Goal: Task Accomplishment & Management: Complete application form

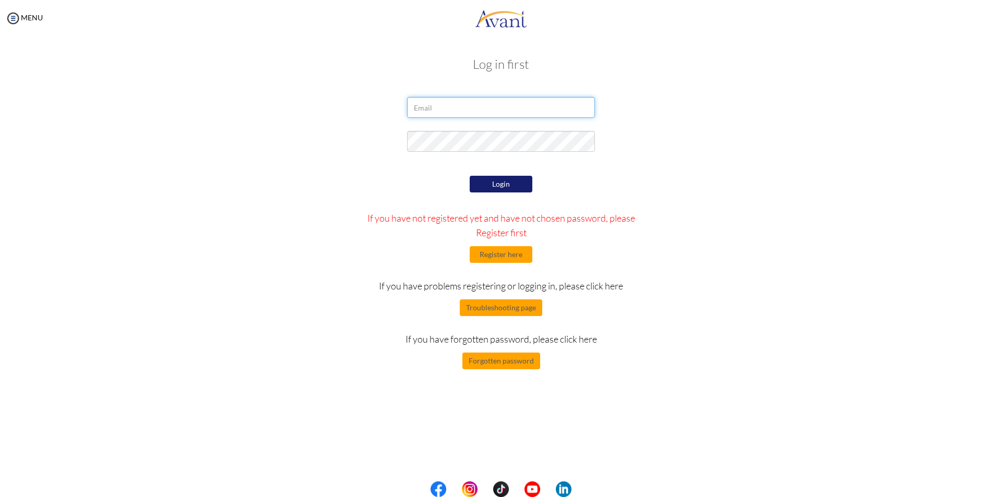
type input "[EMAIL_ADDRESS][DOMAIN_NAME]"
click at [496, 189] on button "Login" at bounding box center [501, 184] width 63 height 17
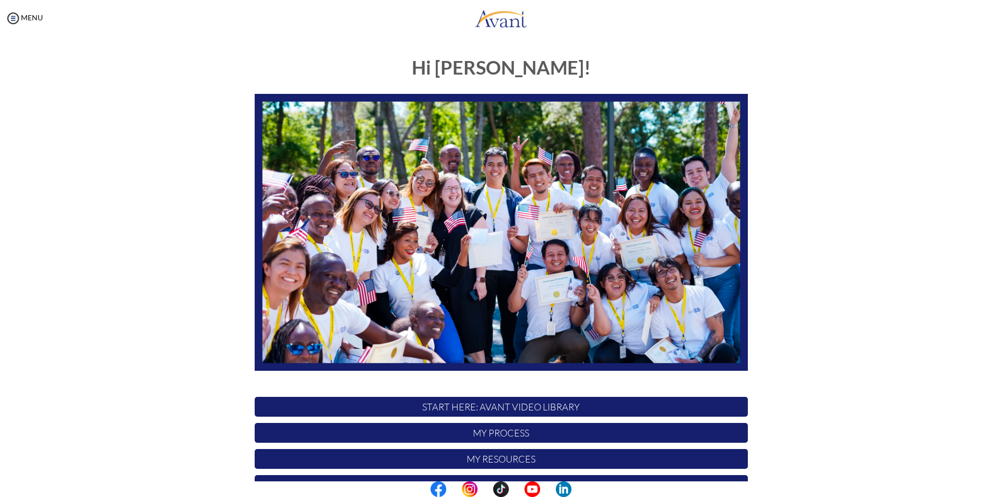
scroll to position [82, 0]
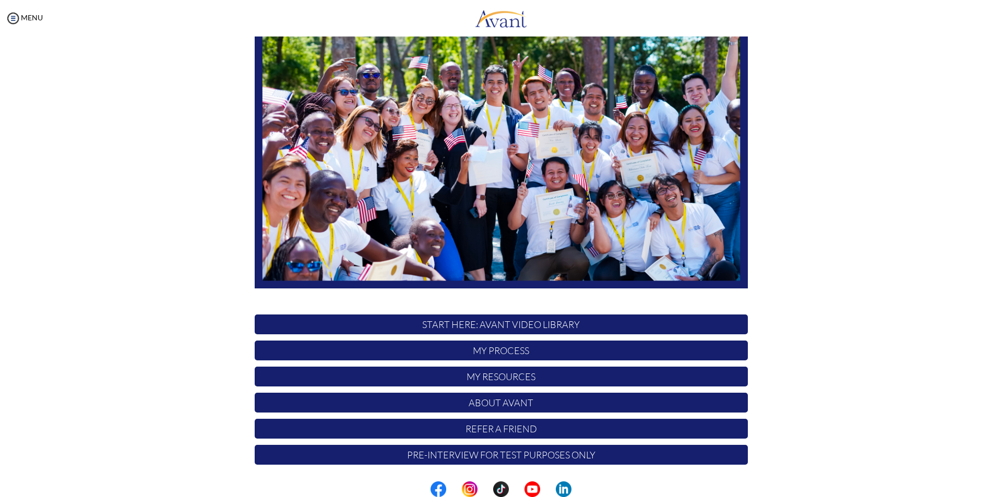
click at [512, 352] on p "My Process" at bounding box center [501, 351] width 493 height 20
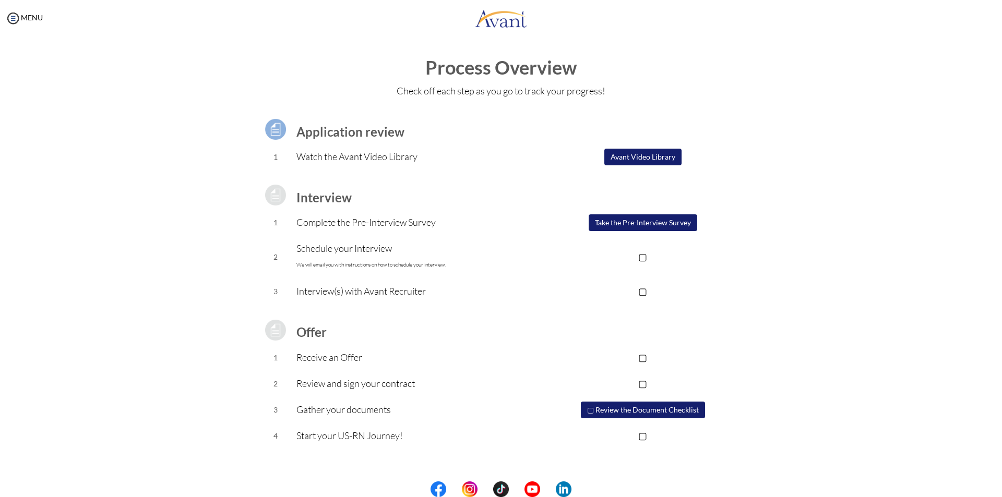
click at [642, 219] on button "Take the Pre-Interview Survey" at bounding box center [643, 223] width 109 height 17
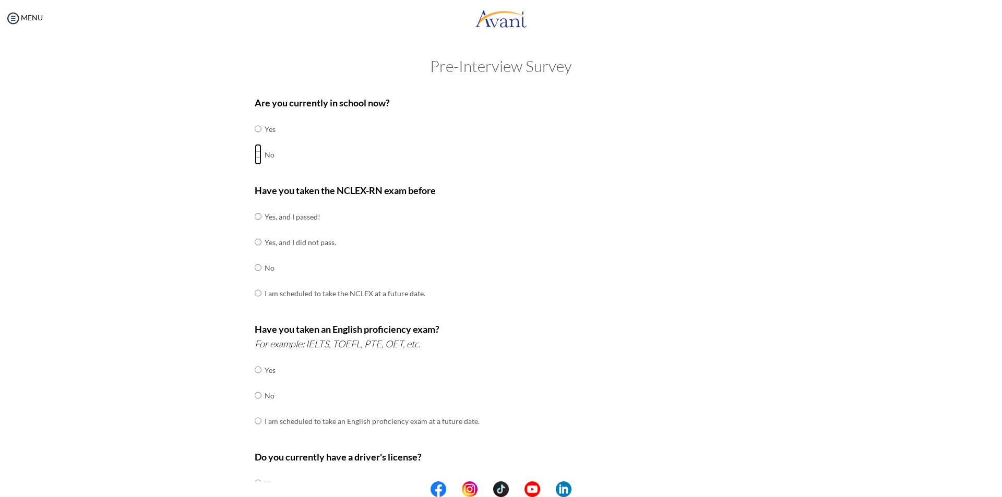
click at [255, 139] on input "radio" at bounding box center [258, 128] width 7 height 21
radio input "true"
click at [255, 216] on input "radio" at bounding box center [258, 216] width 7 height 21
radio input "true"
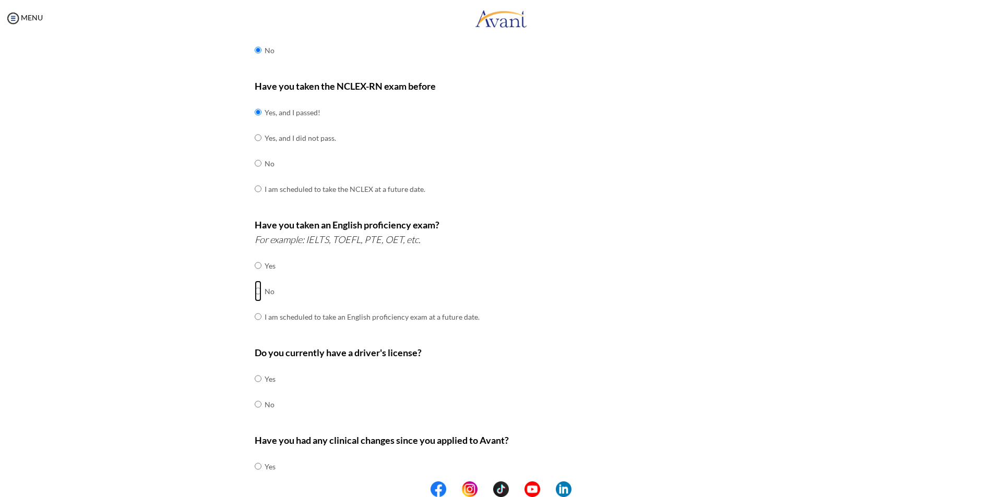
click at [256, 276] on input "radio" at bounding box center [258, 265] width 7 height 21
radio input "true"
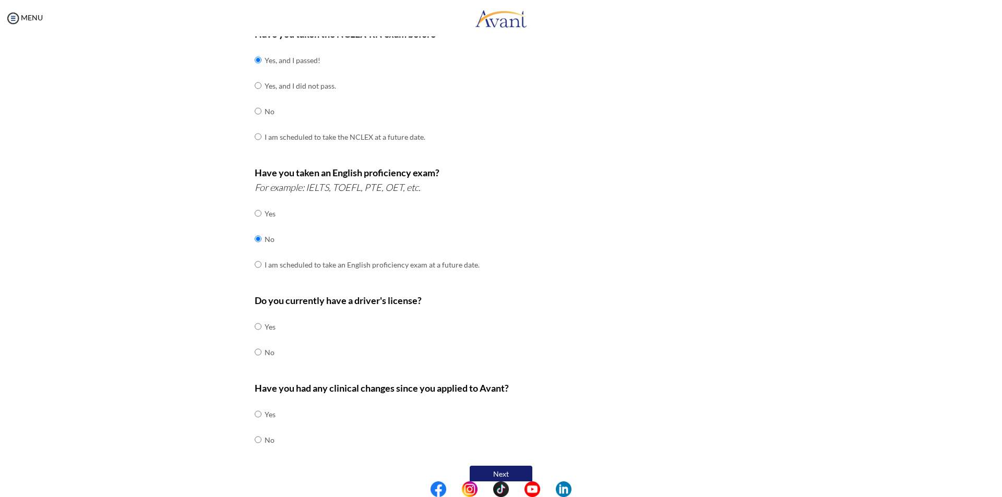
click at [249, 324] on div "Are you currently in school now? Yes No Have you taken the NCLEX-RN exam before…" at bounding box center [501, 210] width 509 height 552
click at [255, 328] on input "radio" at bounding box center [258, 326] width 7 height 21
radio input "true"
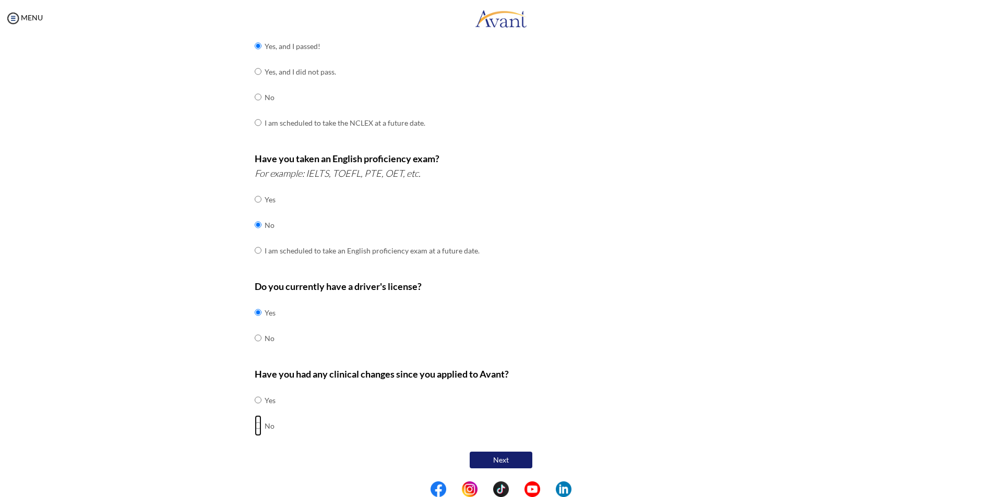
click at [255, 411] on input "radio" at bounding box center [258, 400] width 7 height 21
radio input "true"
click at [500, 460] on button "Next" at bounding box center [501, 460] width 63 height 17
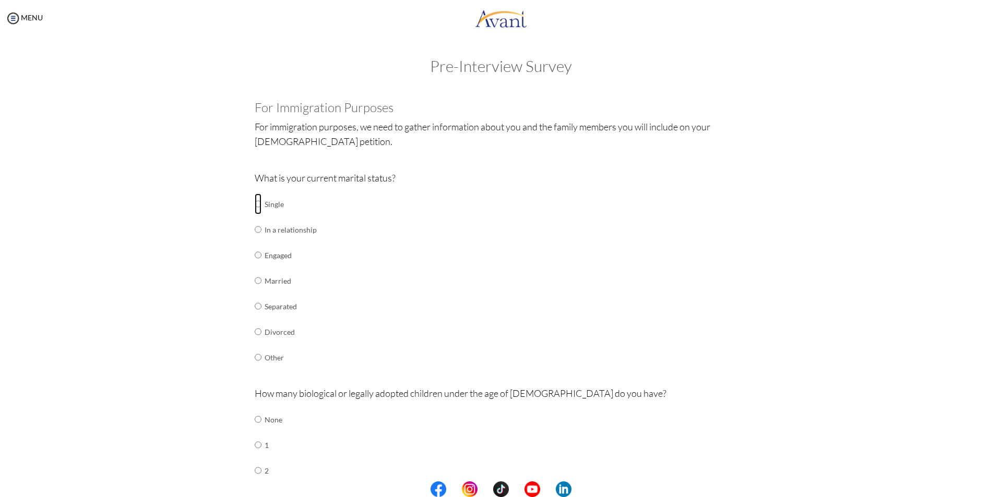
click at [255, 204] on input "radio" at bounding box center [258, 204] width 7 height 21
radio input "true"
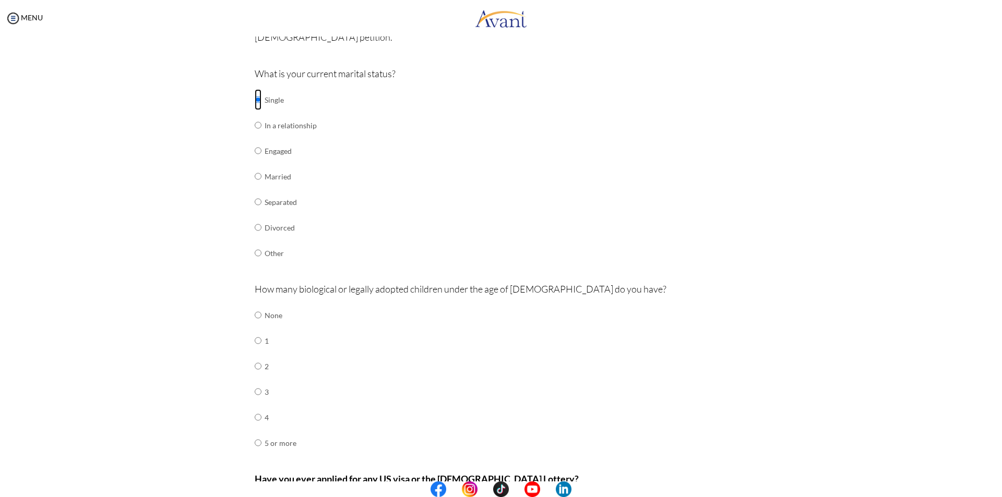
scroll to position [157, 0]
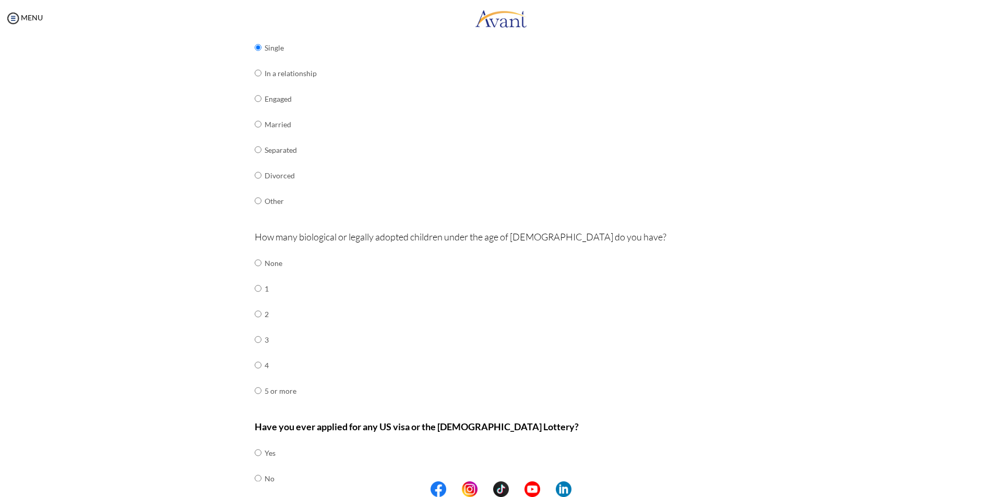
click at [250, 260] on div "Are you currently in school now? Yes No Have you taken the NCLEX-RN exam before…" at bounding box center [501, 229] width 509 height 590
click at [255, 263] on input "radio" at bounding box center [258, 263] width 7 height 21
radio input "true"
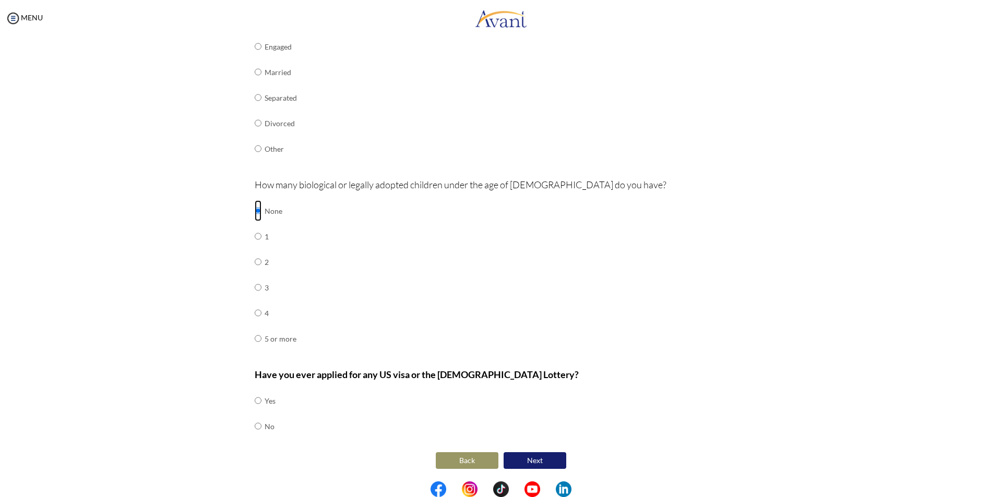
scroll to position [209, 0]
click at [262, 430] on td at bounding box center [263, 426] width 3 height 26
click at [255, 411] on input "radio" at bounding box center [258, 400] width 7 height 21
radio input "true"
click at [541, 461] on button "Next" at bounding box center [535, 460] width 63 height 17
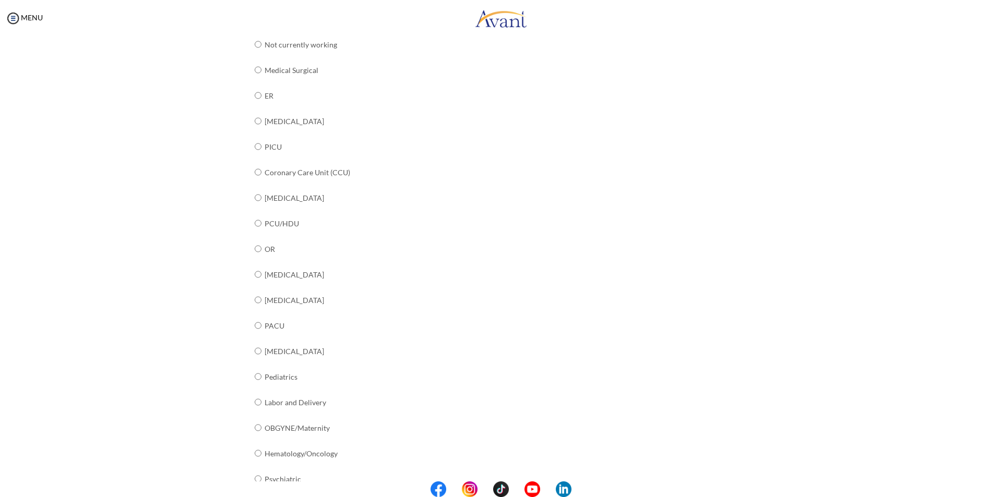
scroll to position [103, 0]
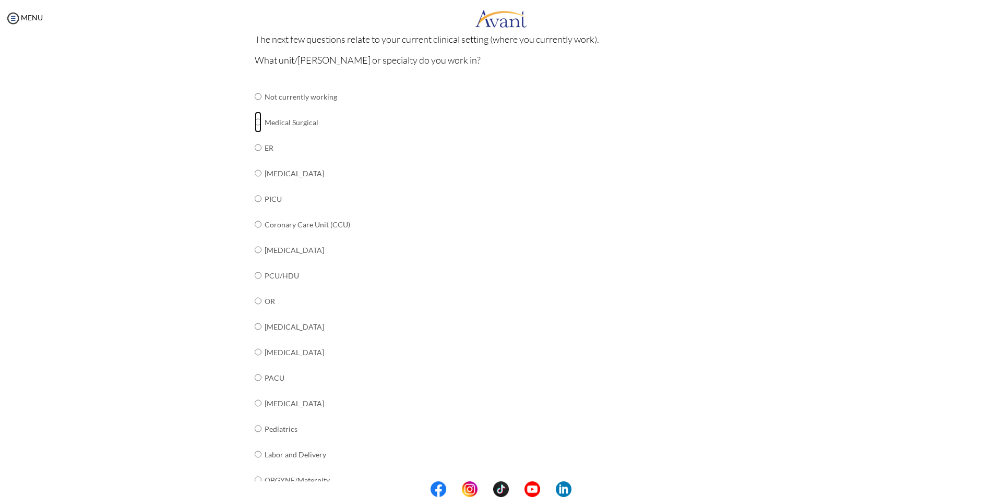
click at [255, 107] on input "radio" at bounding box center [258, 96] width 7 height 21
radio input "true"
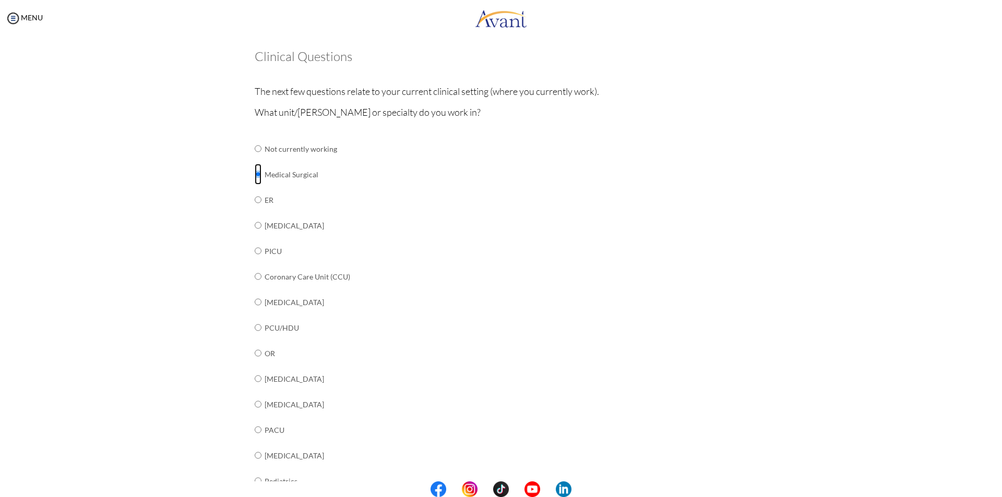
scroll to position [0, 0]
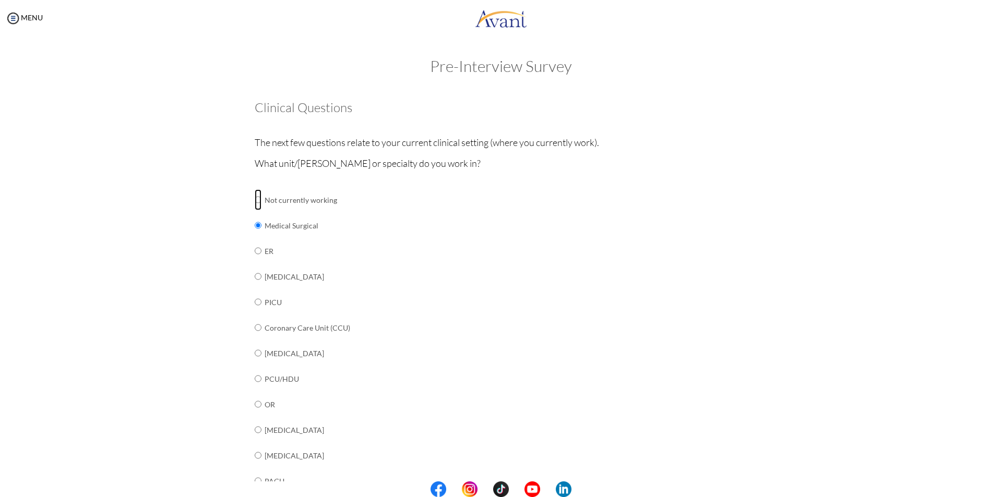
click at [255, 200] on input "radio" at bounding box center [258, 199] width 7 height 21
radio input "true"
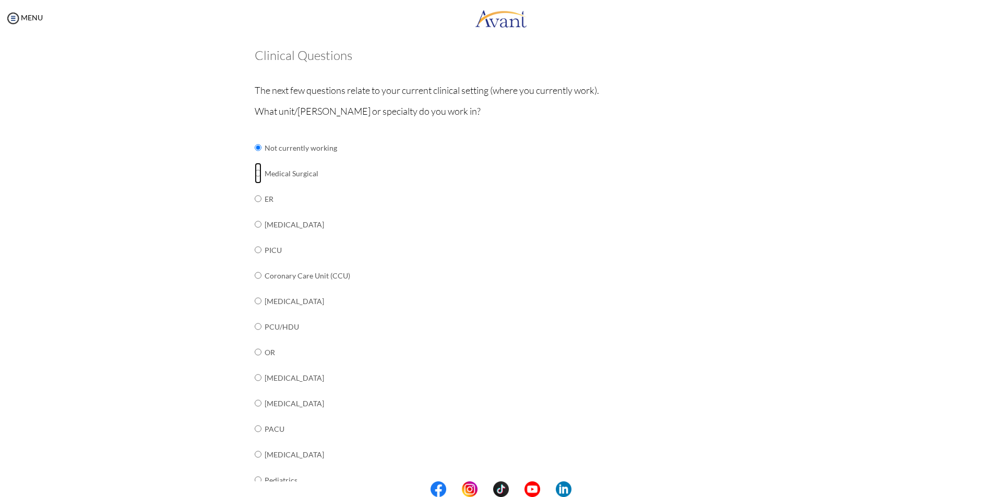
click at [255, 158] on input "radio" at bounding box center [258, 147] width 7 height 21
radio input "true"
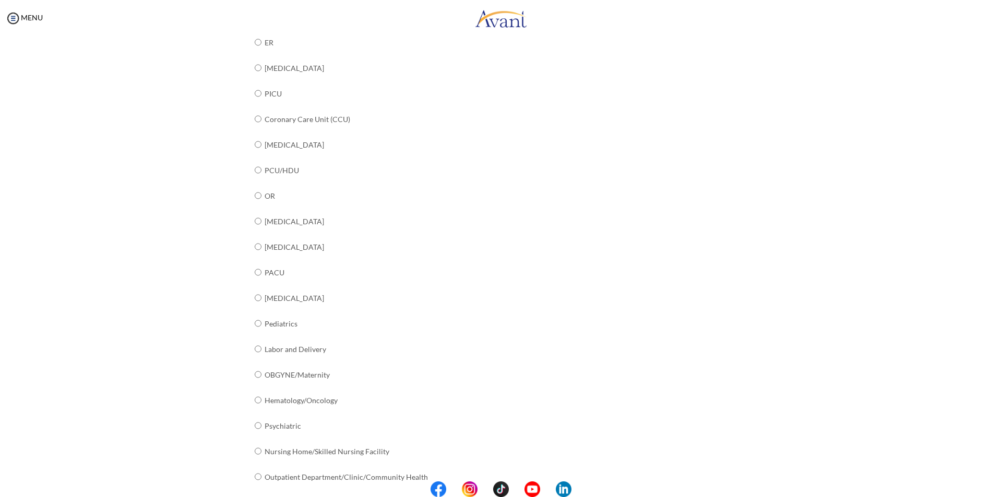
scroll to position [260, 0]
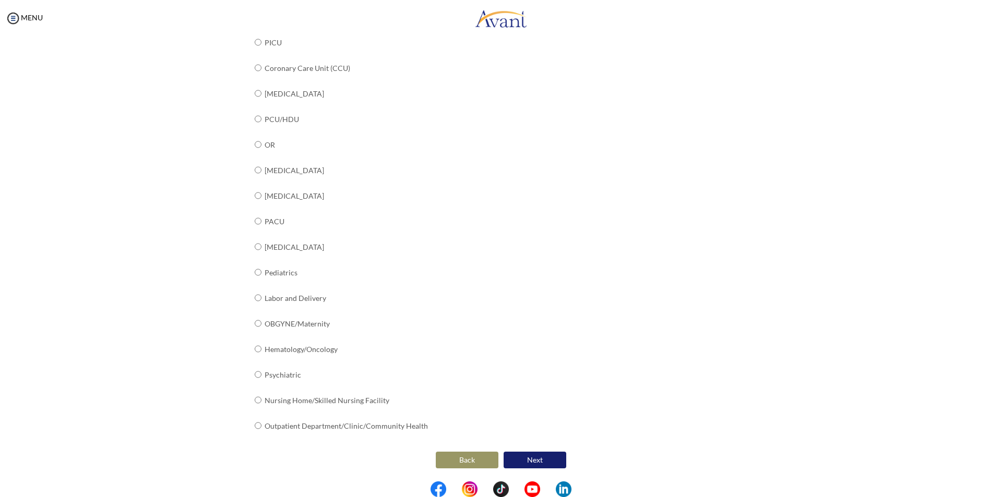
click at [540, 466] on button "Next" at bounding box center [535, 460] width 63 height 17
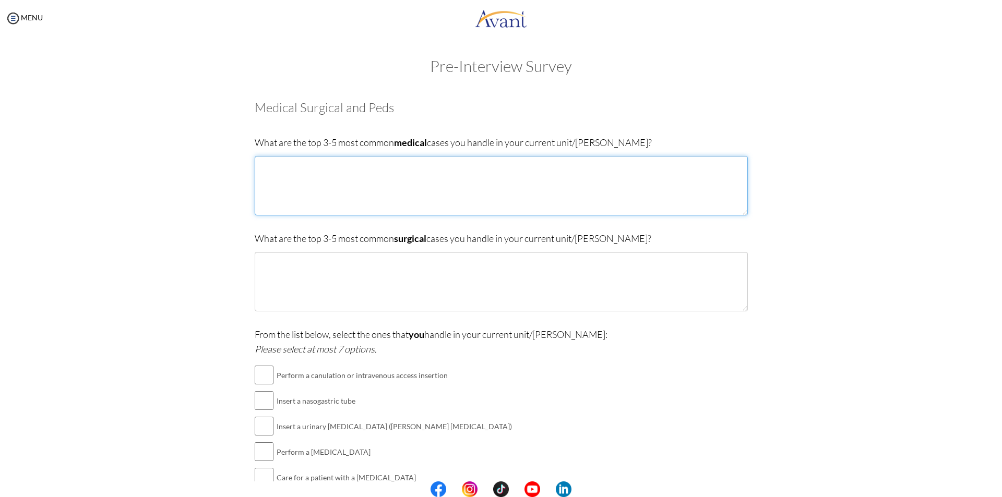
click at [487, 191] on textarea at bounding box center [501, 186] width 493 height 60
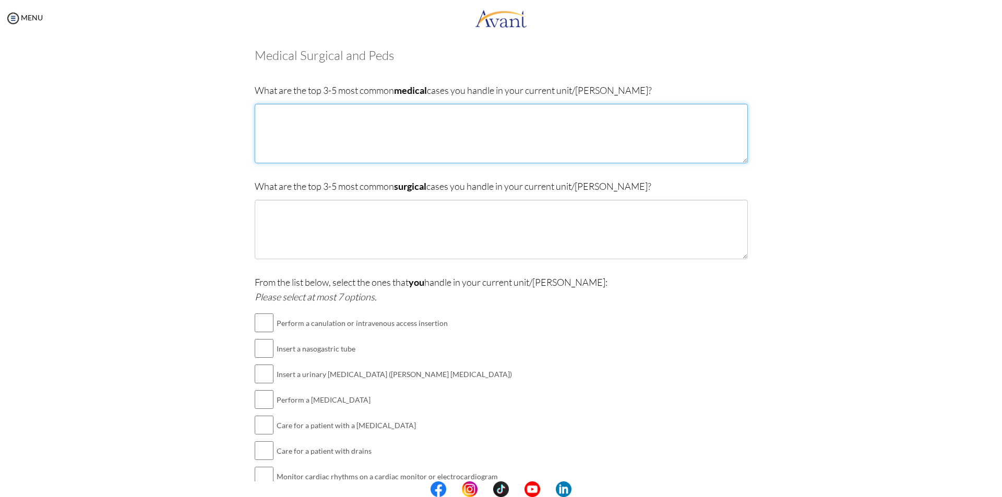
click at [365, 145] on textarea at bounding box center [501, 134] width 493 height 60
type textarea "D"
click at [300, 124] on textarea "Type 2 DM patients Hypertensive patients" at bounding box center [501, 134] width 493 height 60
type textarea "Type 2 DM patients Hypertensive patients"
click at [348, 136] on textarea "Type 2 DM patients Hypertensive patients" at bounding box center [501, 134] width 493 height 60
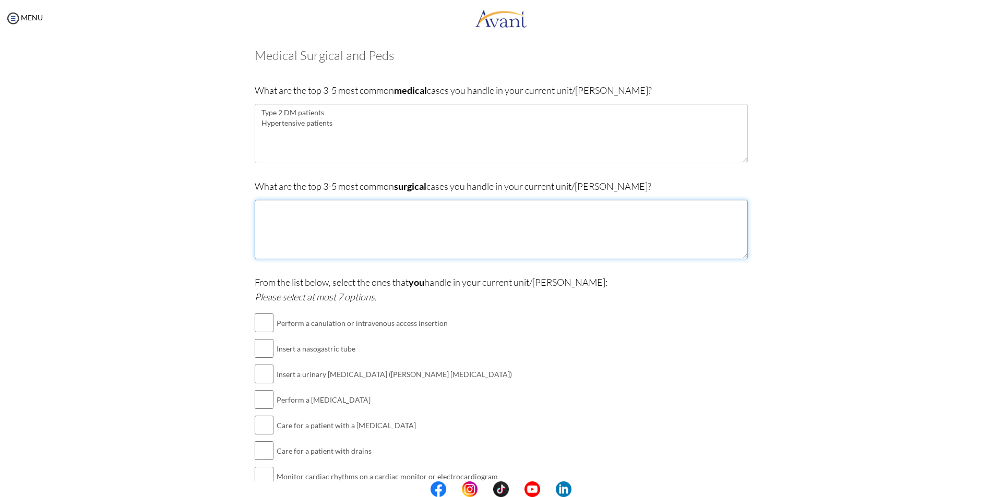
click at [342, 216] on textarea at bounding box center [501, 230] width 493 height 60
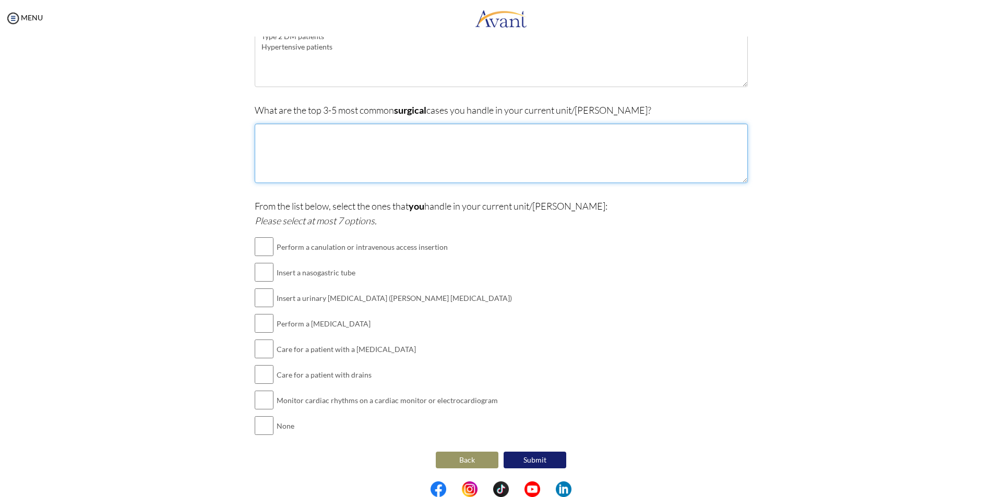
scroll to position [76, 0]
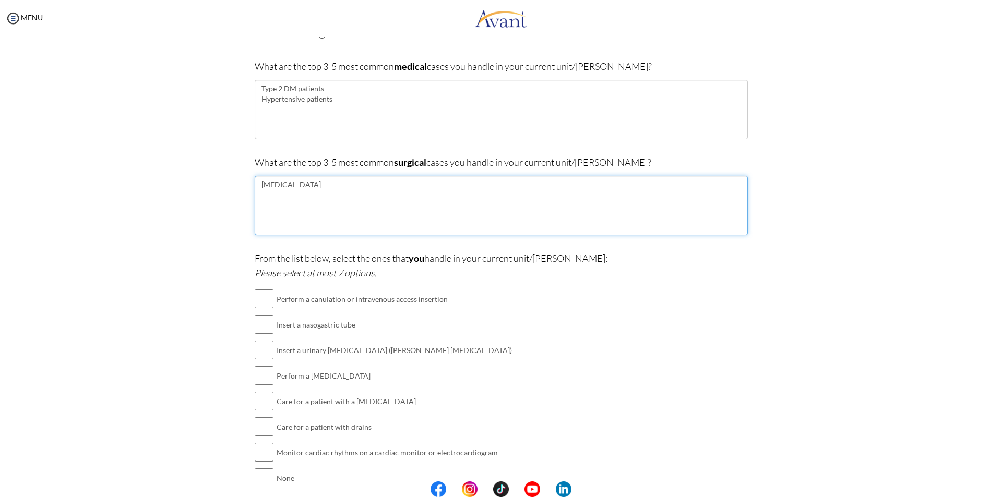
type textarea "[MEDICAL_DATA]"
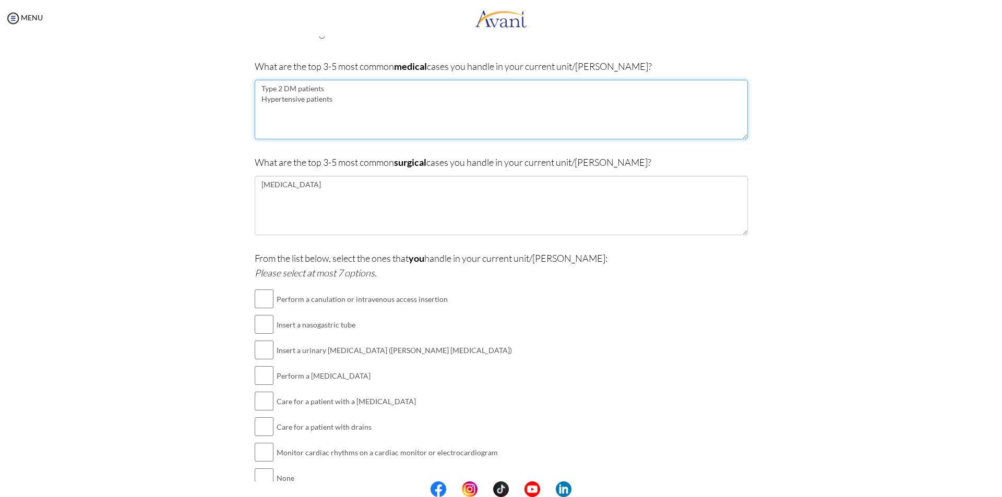
click at [343, 100] on textarea "Type 2 DM patients Hypertensive patients" at bounding box center [501, 110] width 493 height 60
click at [359, 110] on textarea "Type 2 DM patients Hypertensive patients Chronic [MEDICAL_DATA] patients" at bounding box center [501, 110] width 493 height 60
type textarea "Type 2 DM patients Hypertensive patients Chronic [MEDICAL_DATA] patients"
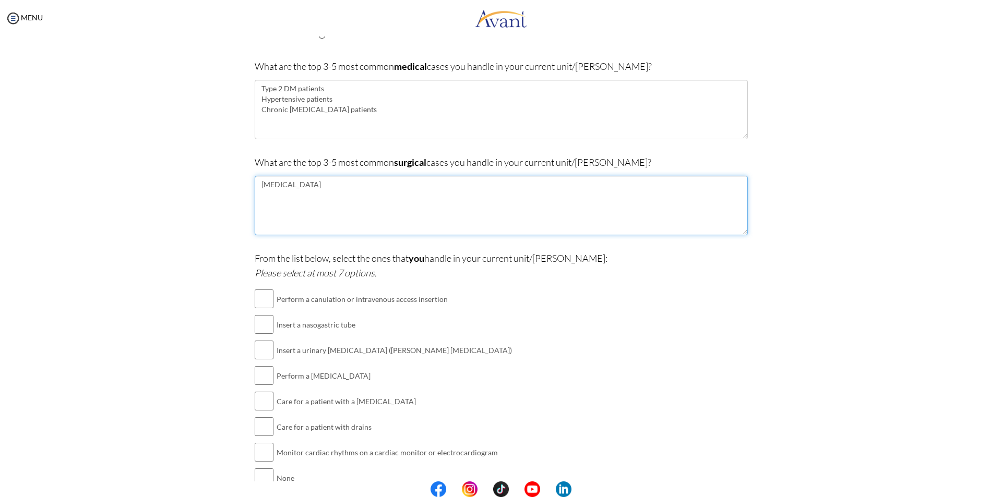
click at [373, 200] on textarea "[MEDICAL_DATA]" at bounding box center [501, 206] width 493 height 60
type textarea "[MEDICAL_DATA] [MEDICAL_DATA]"
